Goal: Task Accomplishment & Management: Manage account settings

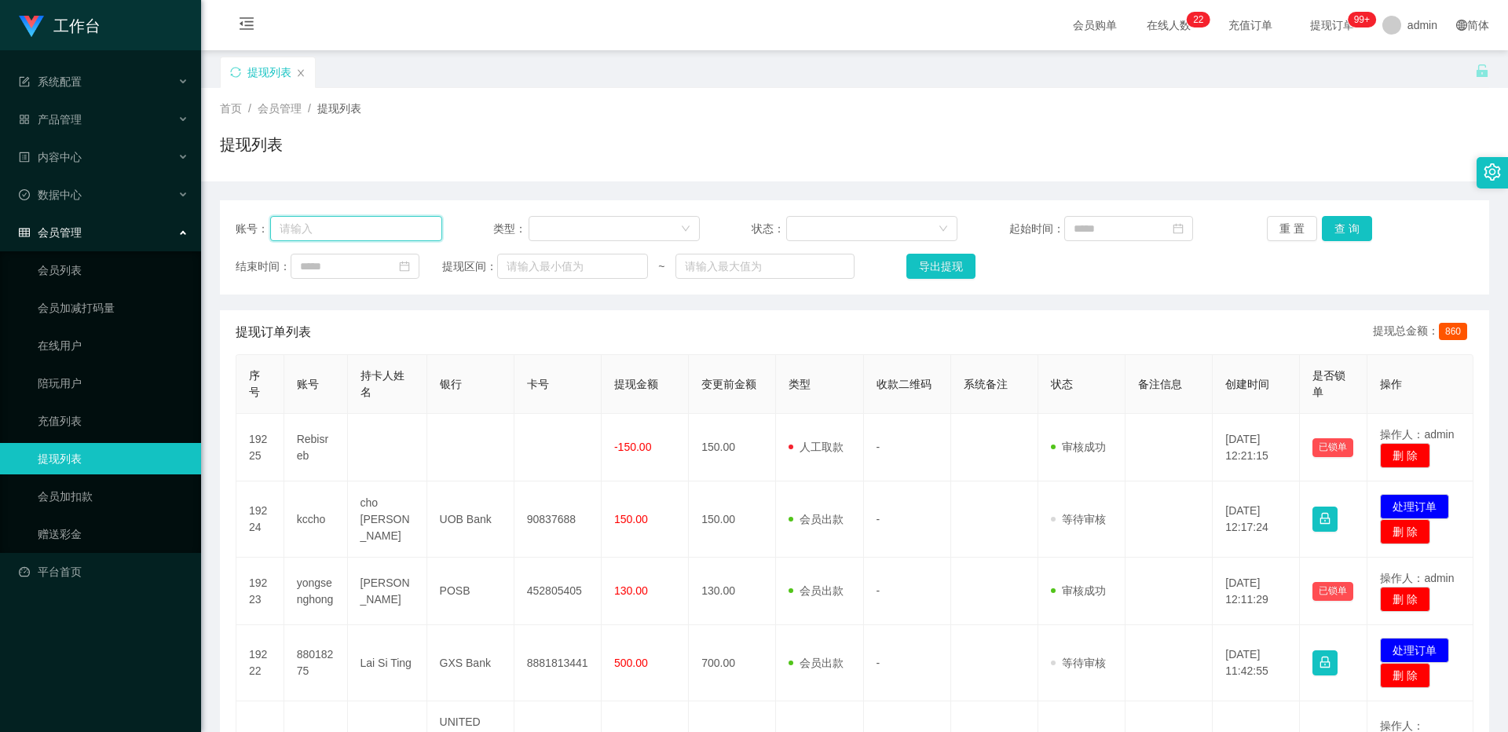
click at [302, 230] on input "text" at bounding box center [356, 228] width 172 height 25
type input "6122770"
click at [558, 214] on div "账号： 6122770 类型： 状态： 起始时间： 重 置 查 询 结束时间： 提现区间： ~ 导出提现" at bounding box center [854, 247] width 1269 height 94
click at [558, 218] on button "查 询" at bounding box center [1347, 228] width 50 height 25
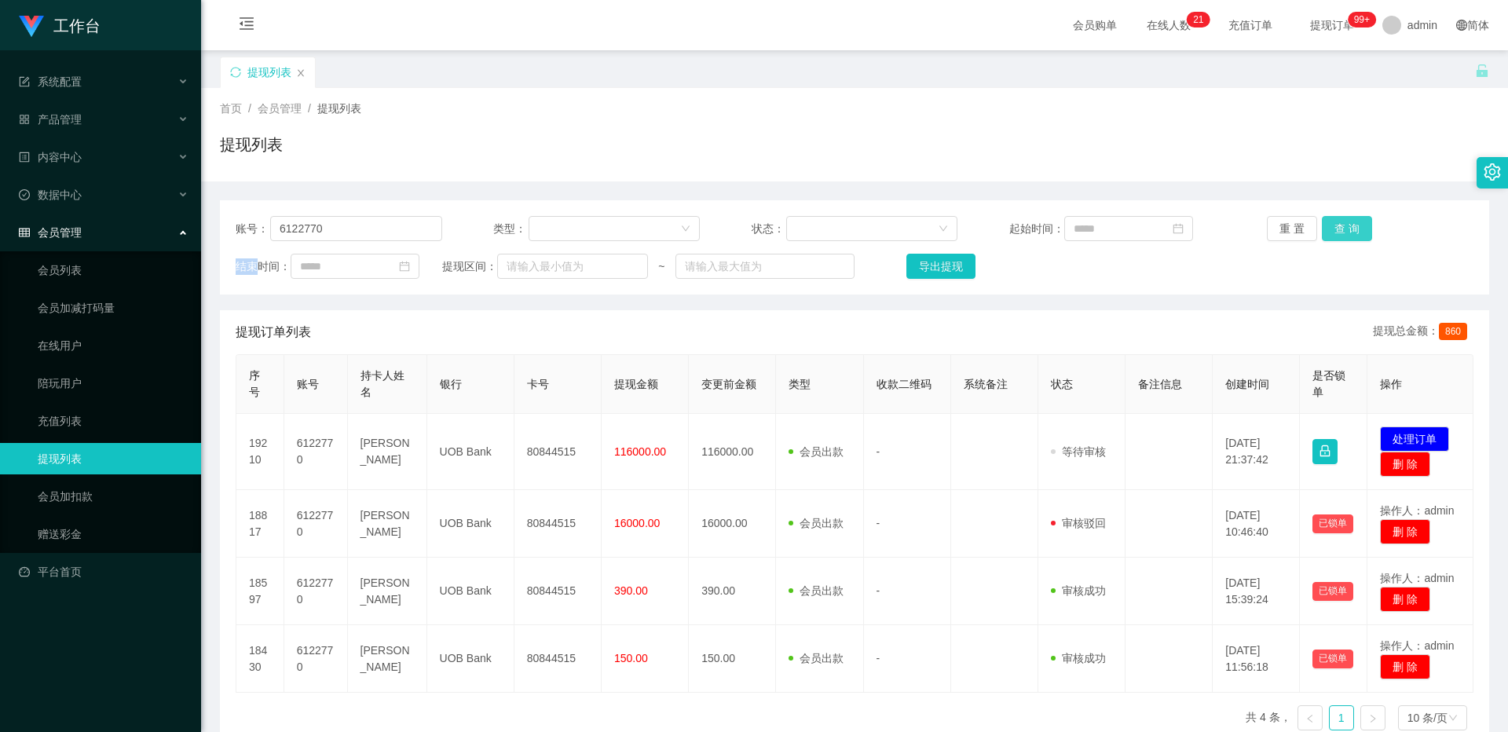
click at [558, 218] on div "重 置 查 询" at bounding box center [1370, 228] width 207 height 25
click at [558, 218] on button "查 询" at bounding box center [1347, 228] width 50 height 25
click at [378, 236] on input "6122770" at bounding box center [356, 228] width 172 height 25
drag, startPoint x: 378, startPoint y: 236, endPoint x: 344, endPoint y: 280, distance: 56.1
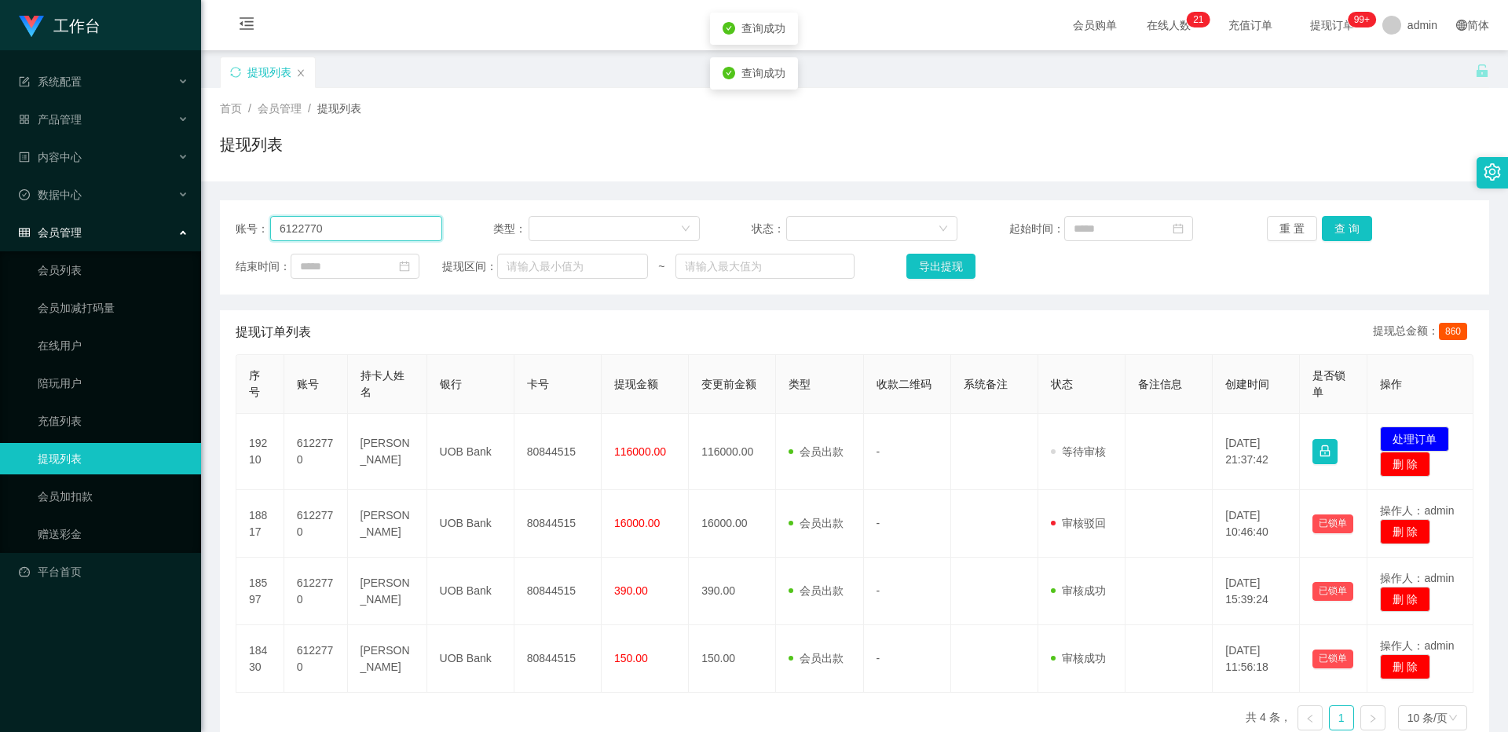
click at [378, 236] on input "6122770" at bounding box center [356, 228] width 172 height 25
click at [111, 264] on link "会员列表" at bounding box center [113, 270] width 151 height 31
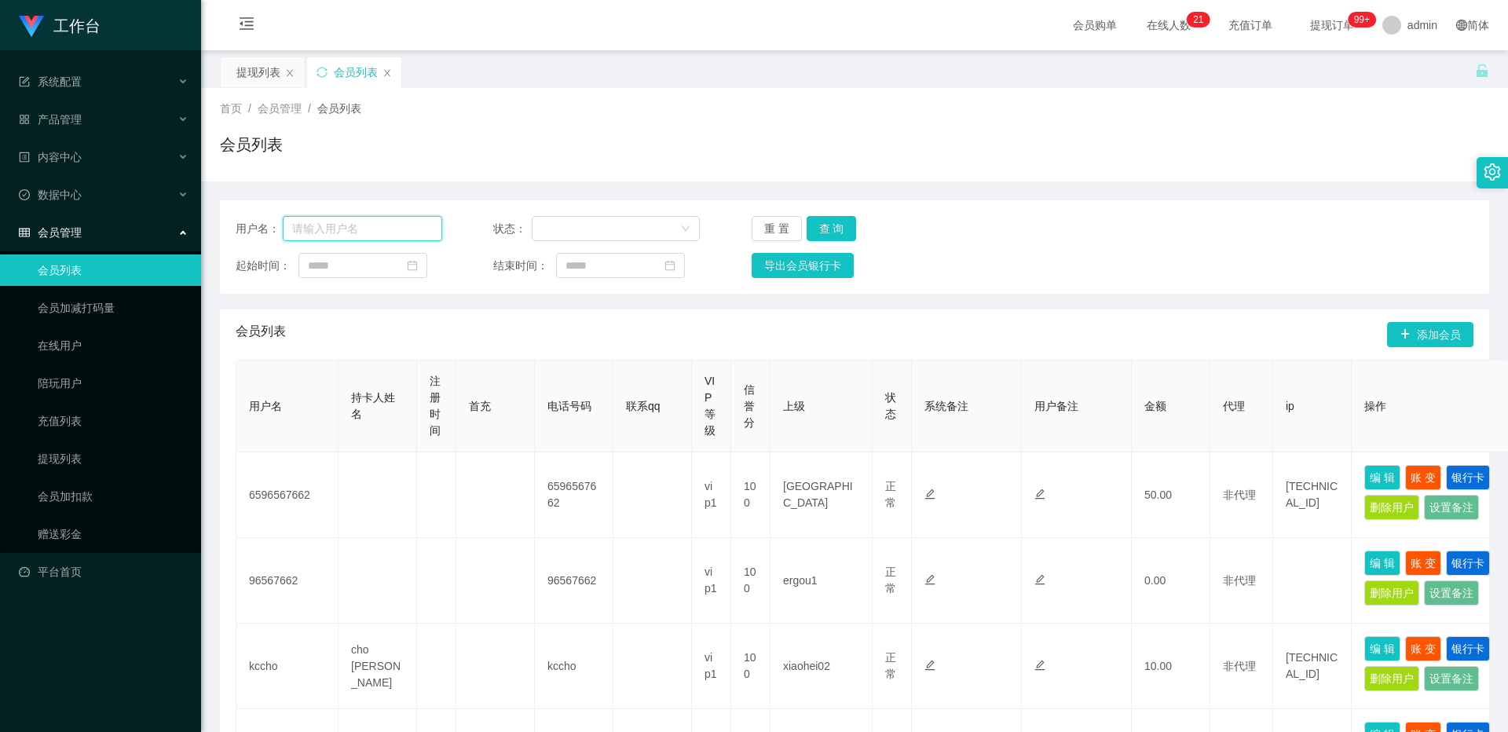
click at [335, 229] on input "text" at bounding box center [362, 228] width 159 height 25
paste input "6122770"
type input "6122770"
click at [558, 237] on button "查 询" at bounding box center [832, 228] width 50 height 25
click at [558, 237] on div "重 置 查 询" at bounding box center [855, 228] width 207 height 25
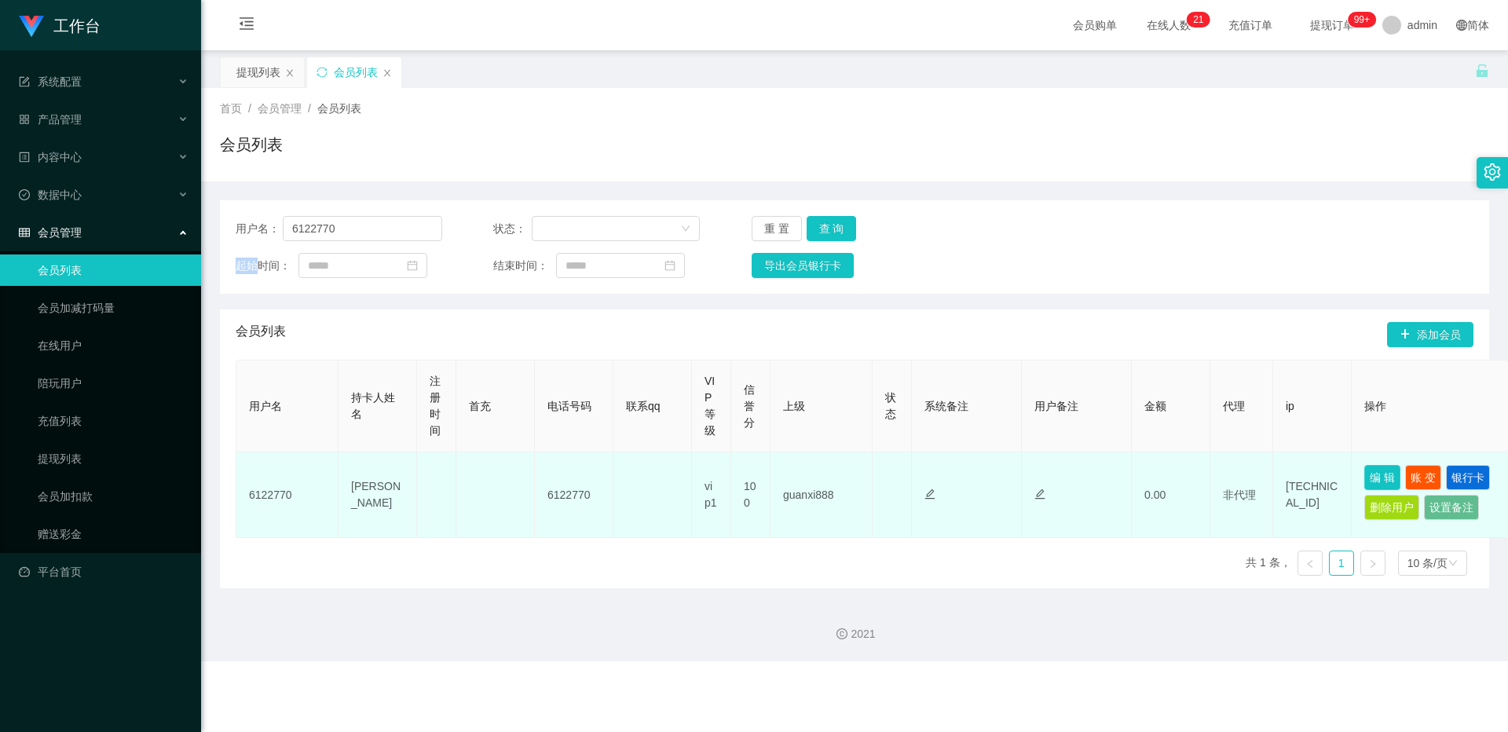
click at [558, 477] on button "编 辑" at bounding box center [1382, 477] width 36 height 25
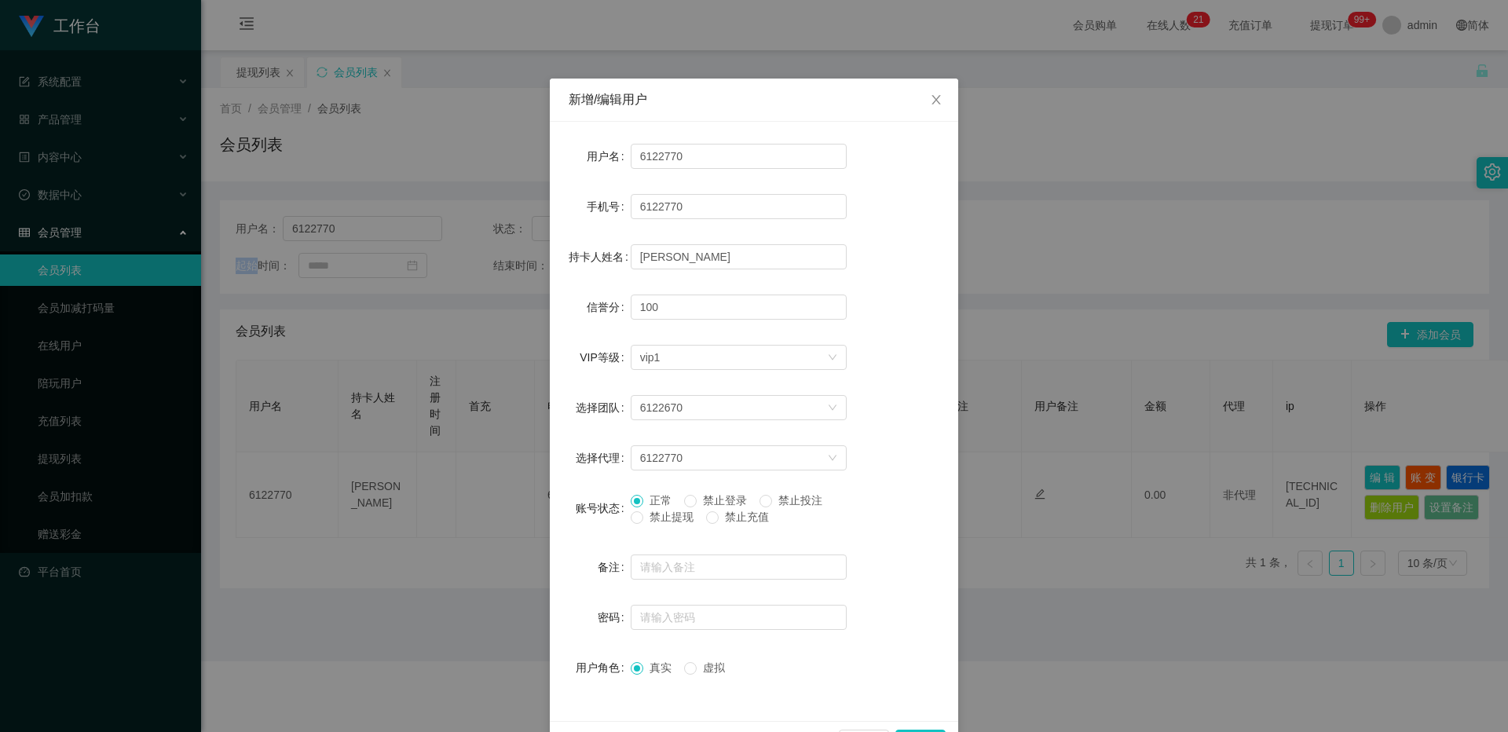
scroll to position [50, 0]
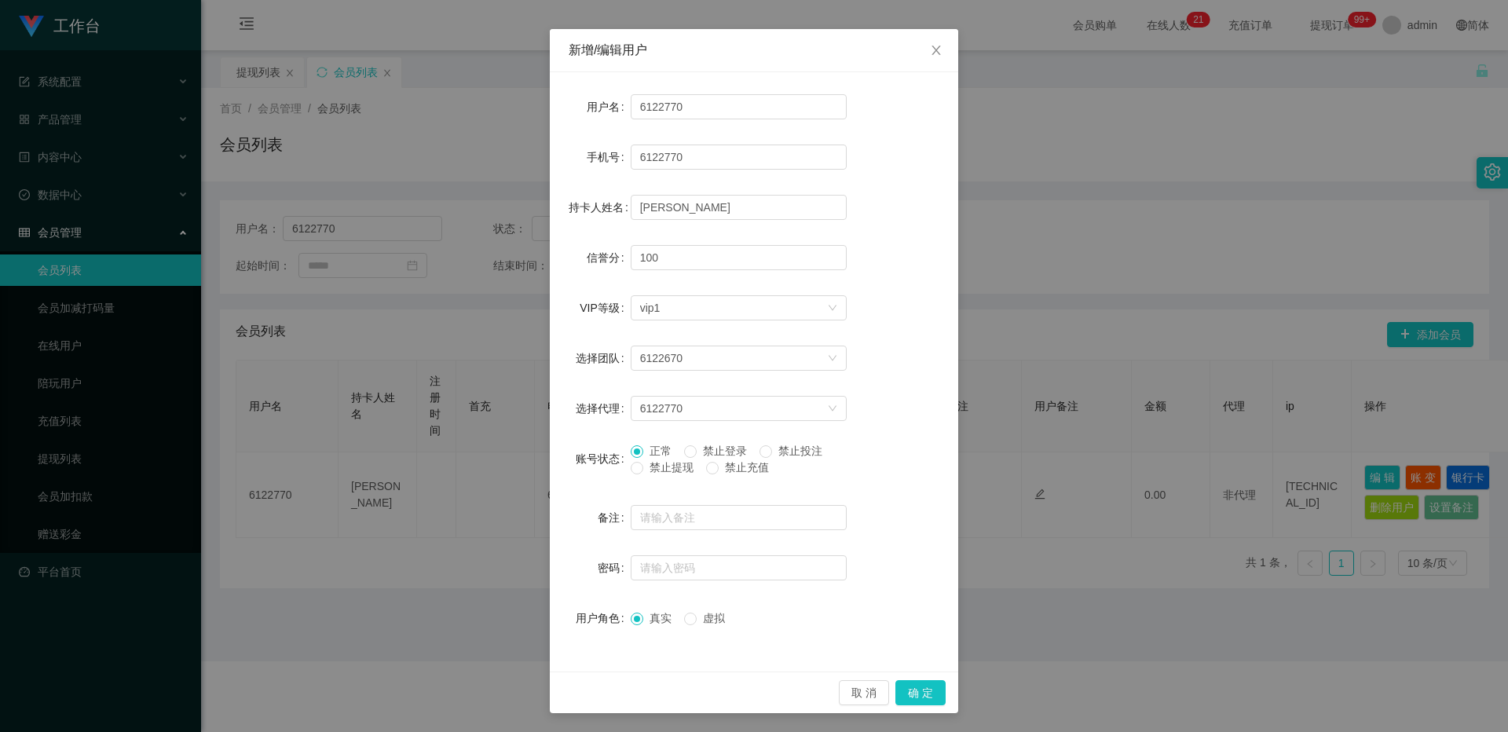
click at [558, 291] on div "新增/编辑用户 用户名 6122770 手机号 6122770 持卡人姓名 [PERSON_NAME] 信誉分 100 VIP等级 选择VIP等级 vip1 …" at bounding box center [754, 366] width 1508 height 732
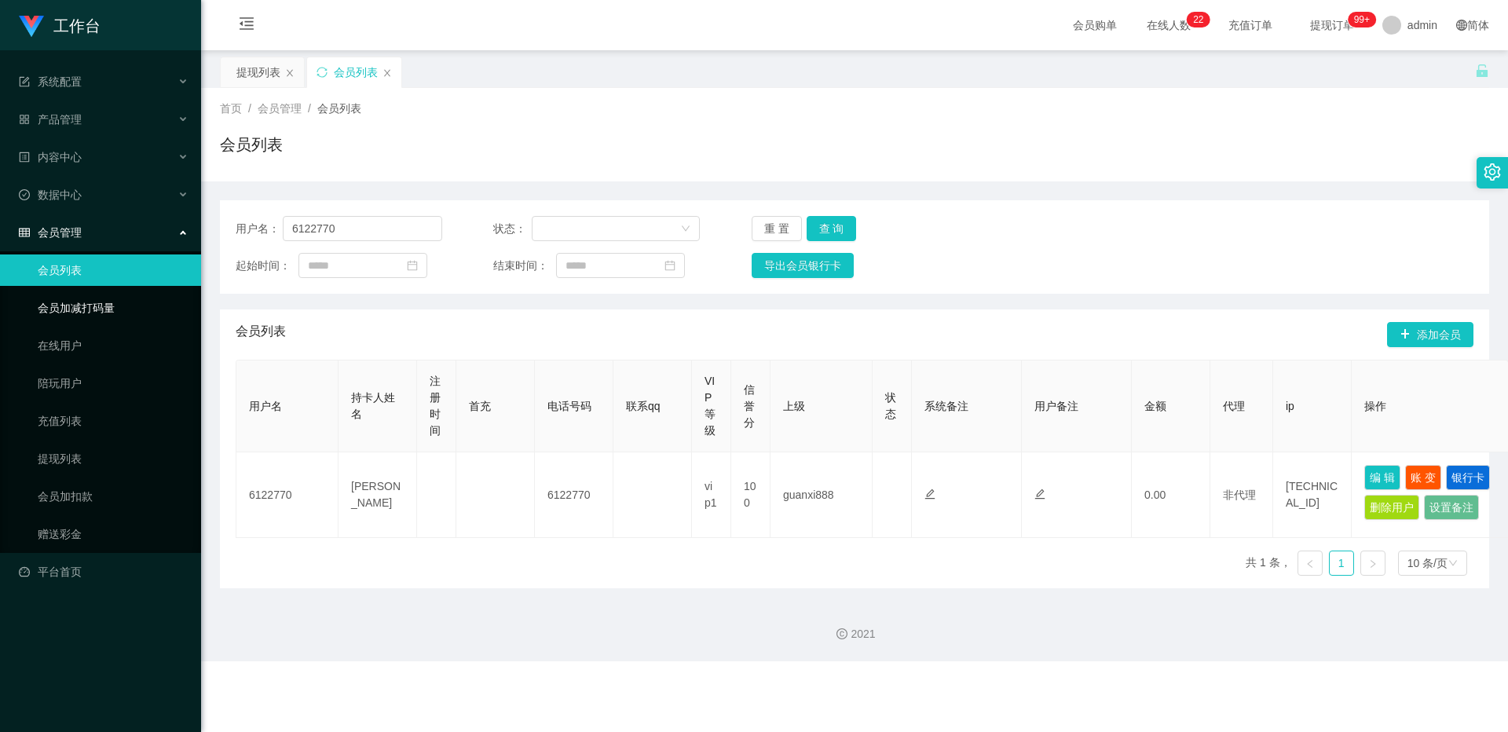
click at [146, 315] on link "会员加减打码量" at bounding box center [113, 307] width 151 height 31
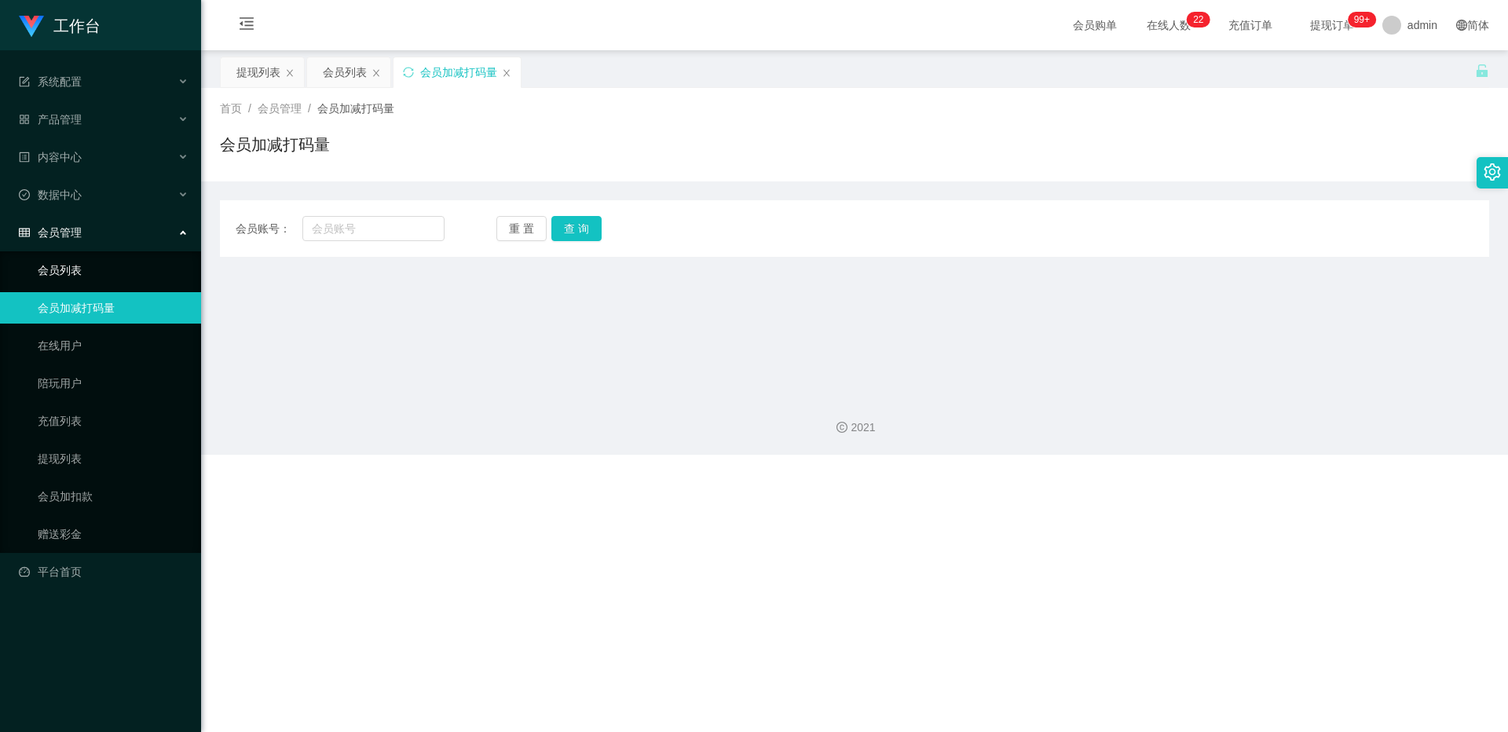
click at [148, 277] on link "会员列表" at bounding box center [113, 270] width 151 height 31
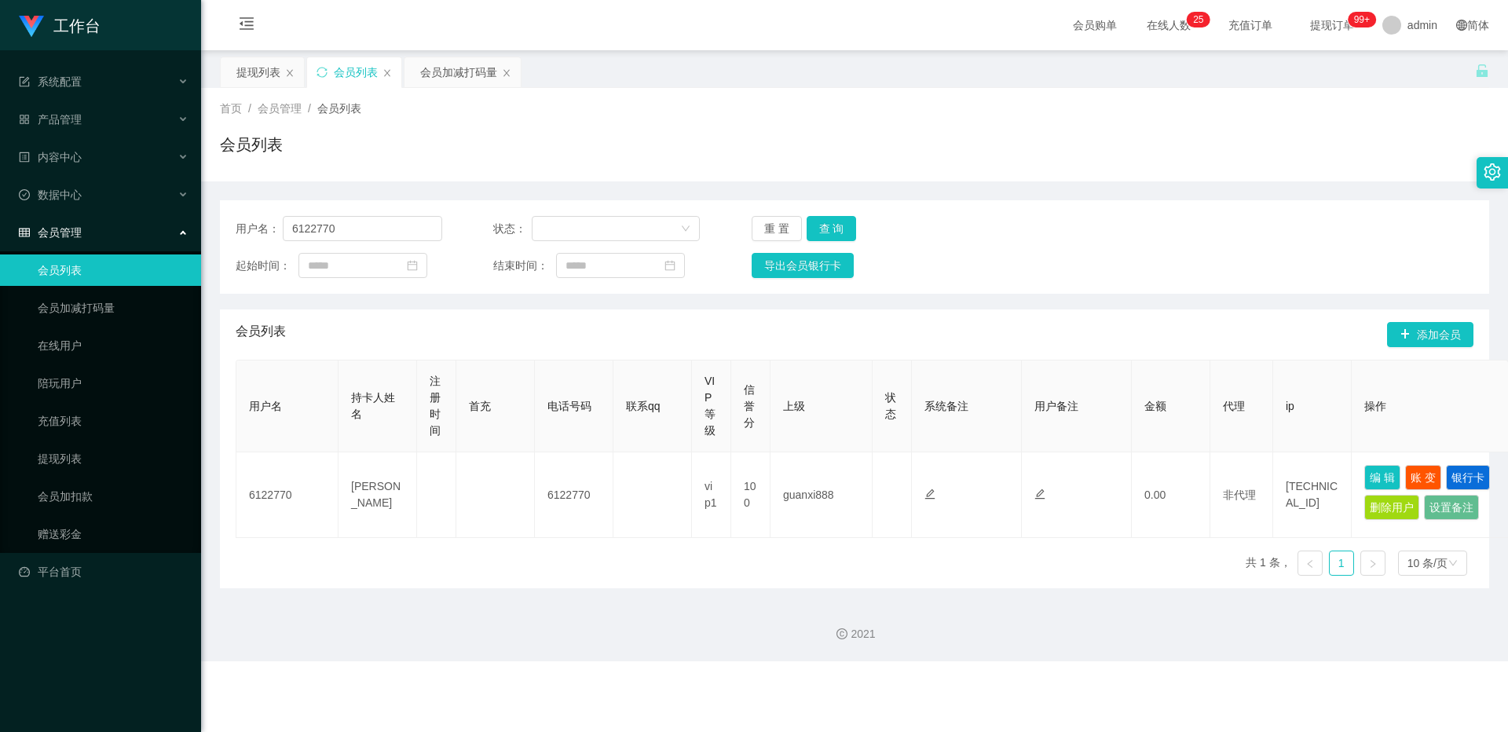
click at [558, 215] on div "用户名： 6122770 状态： 重 置 查 询 起始时间： 结束时间： 导出会员银行卡" at bounding box center [854, 246] width 1269 height 93
click at [558, 216] on div "用户名： 6122770 状态： 重 置 查 询 起始时间： 结束时间： 导出会员银行卡" at bounding box center [854, 246] width 1269 height 93
click at [558, 224] on button "查 询" at bounding box center [832, 228] width 50 height 25
click at [558, 225] on div "重 置 查 询" at bounding box center [855, 228] width 207 height 25
click at [558, 233] on button "查 询" at bounding box center [832, 228] width 50 height 25
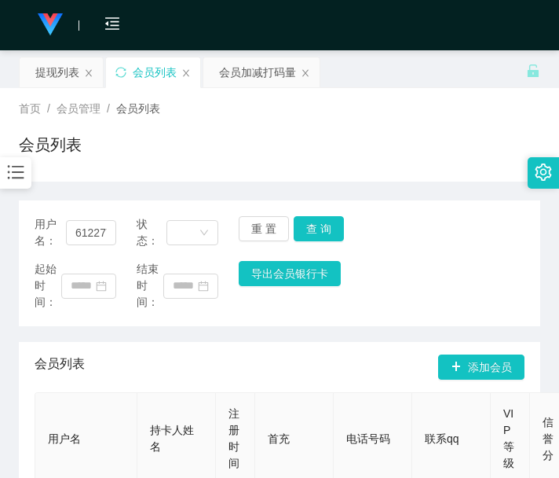
click at [63, 470] on th "用户名" at bounding box center [86, 439] width 102 height 92
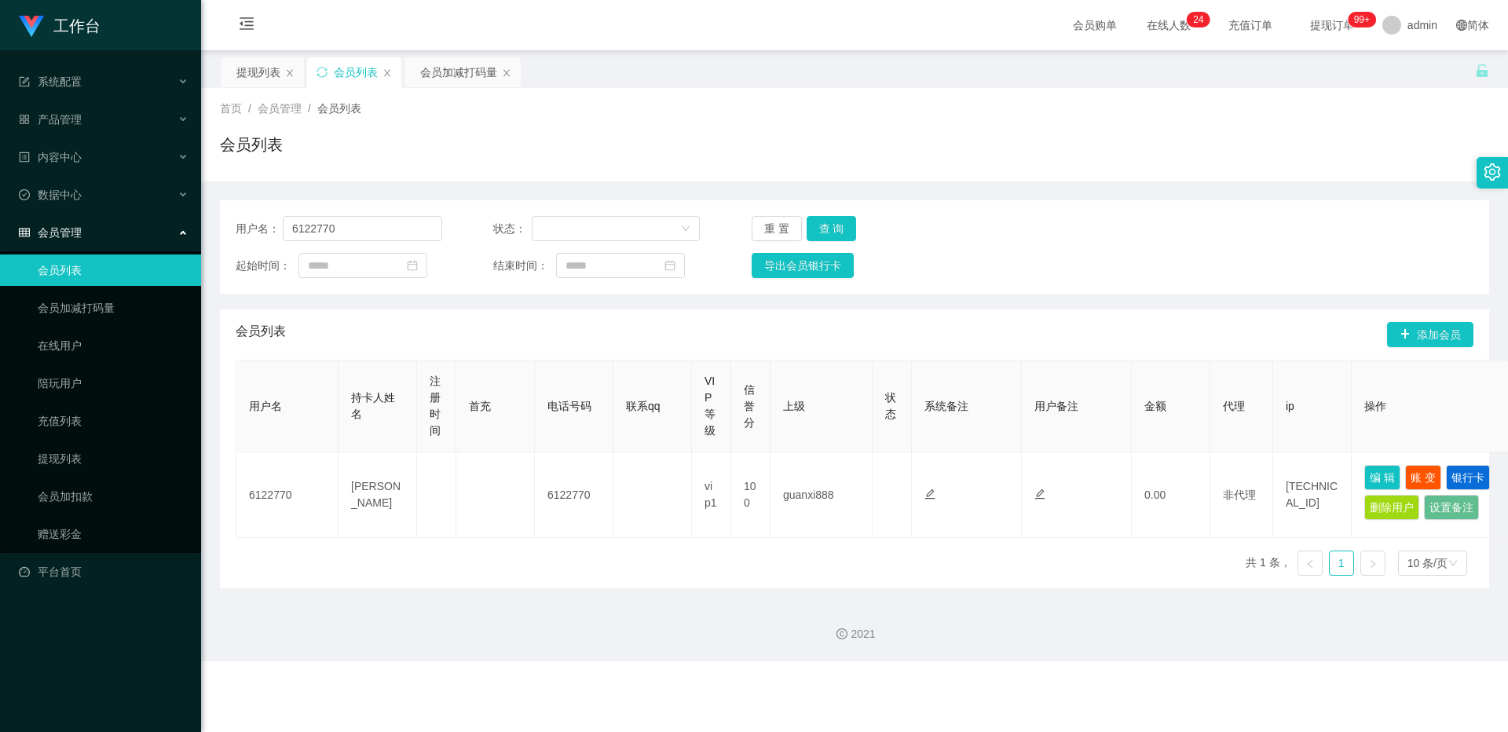
click at [119, 442] on ul "会员列表 会员加减打码量 在线用户 陪玩用户 充值列表 提现列表 会员加扣款 赠送彩金" at bounding box center [100, 402] width 201 height 302
click at [92, 462] on link "提现列表" at bounding box center [113, 458] width 151 height 31
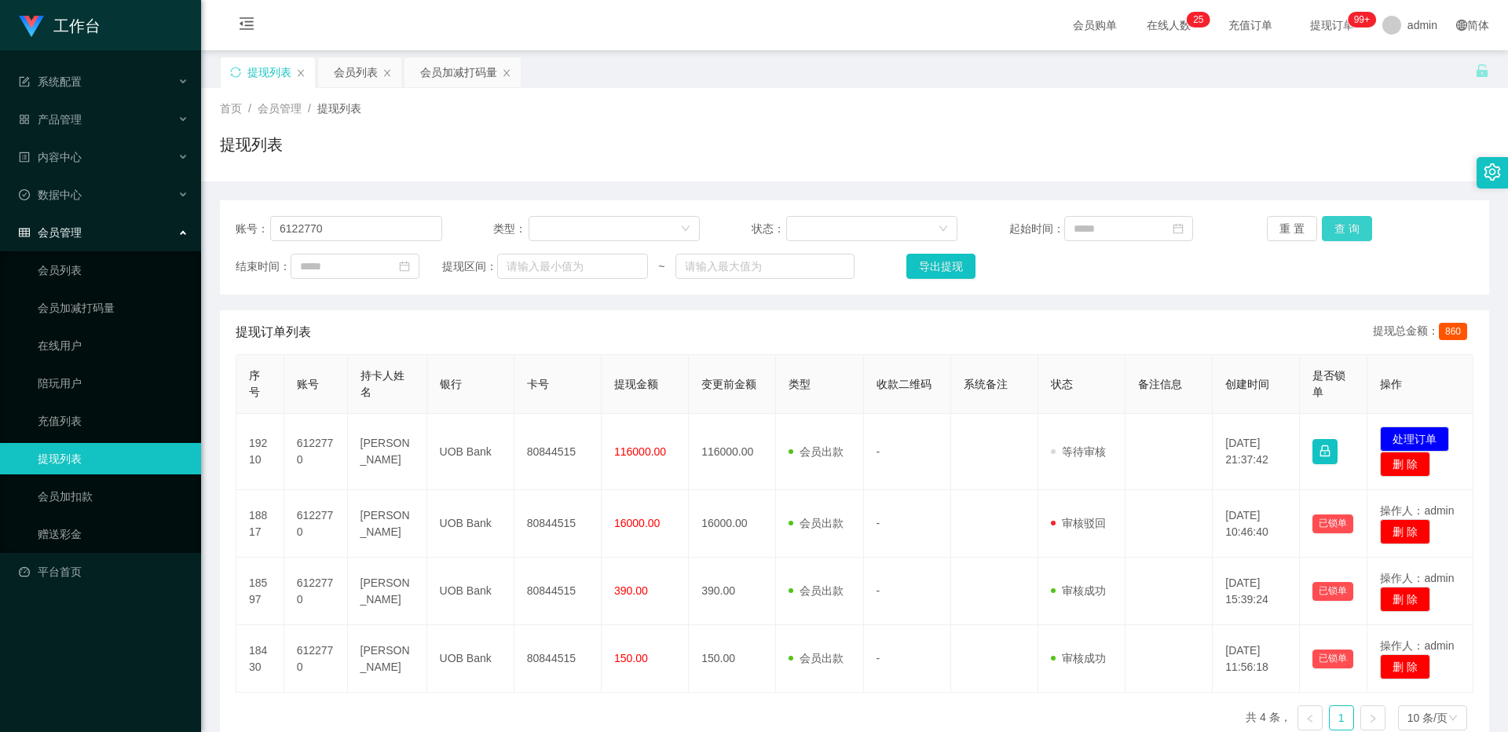
click at [558, 224] on button "查 询" at bounding box center [1347, 228] width 50 height 25
drag, startPoint x: 123, startPoint y: 262, endPoint x: 170, endPoint y: 231, distance: 56.9
click at [123, 262] on link "会员列表" at bounding box center [113, 270] width 151 height 31
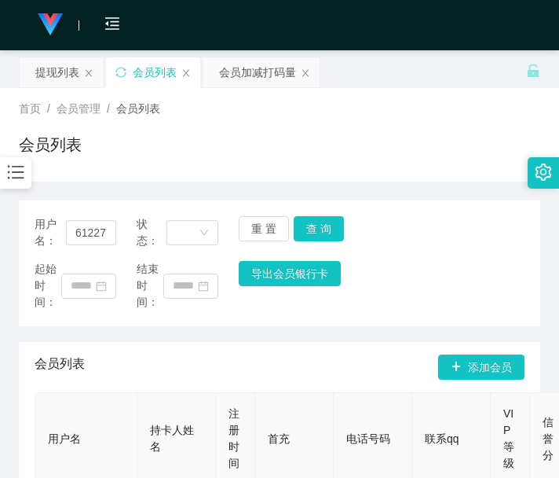
click at [86, 438] on th "用户名" at bounding box center [86, 439] width 102 height 92
